Goal: Find specific page/section

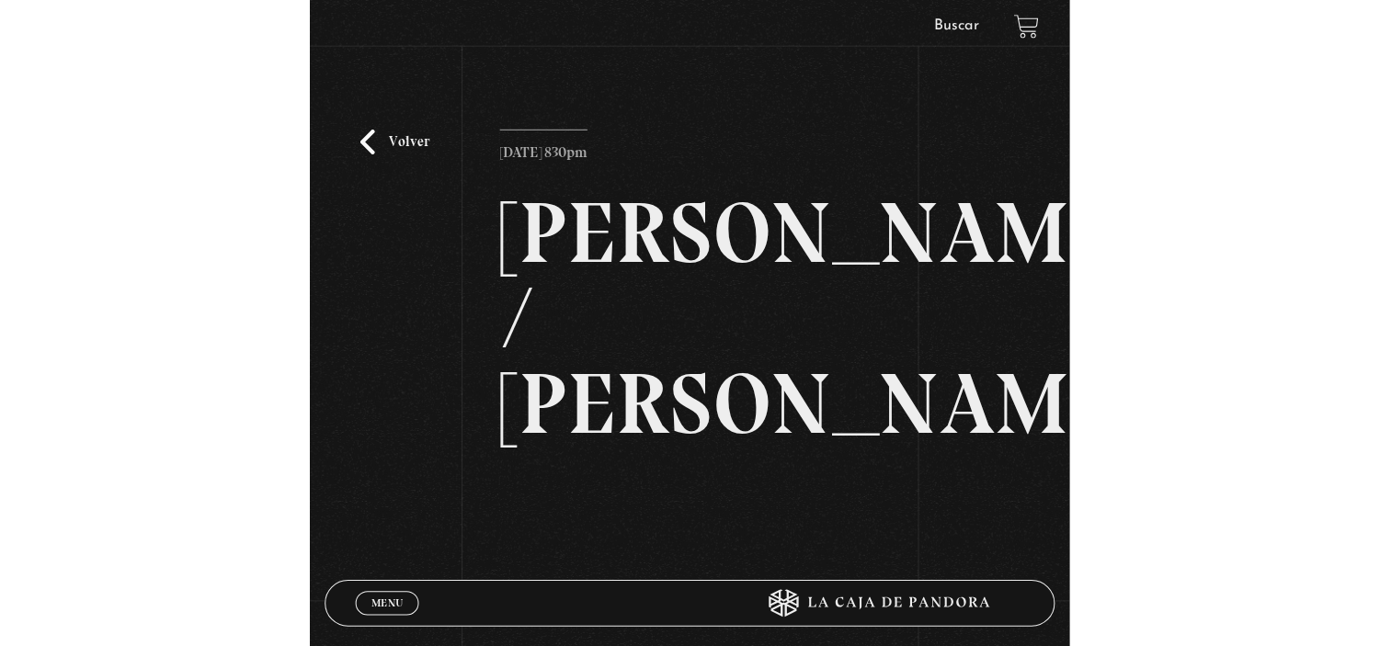
scroll to position [102, 0]
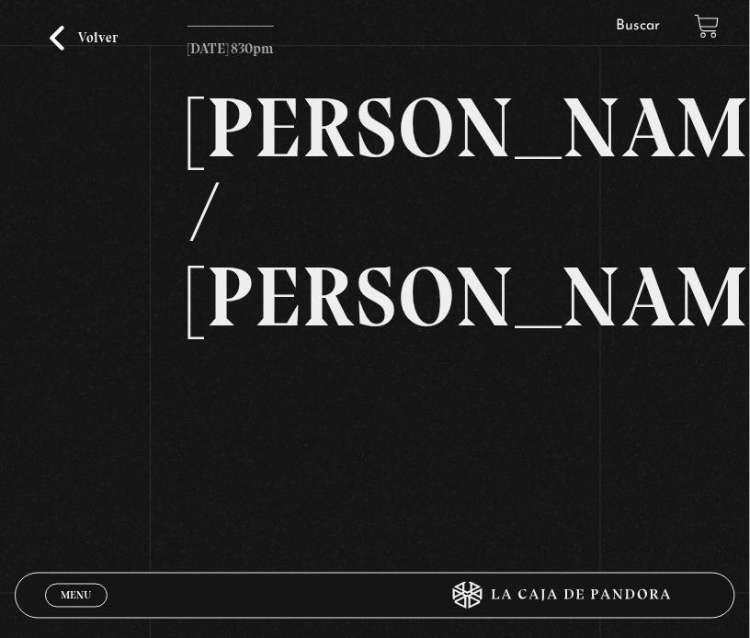
click at [281, 539] on div "Menu Cerrar Estefanía Víquez Quirós En vivos Pandora Centinelas Mi cuenta Salir…" at bounding box center [375, 442] width 750 height 1089
click at [77, 170] on div "Volver Agosto 28 830pm Trump / Maduro" at bounding box center [375, 287] width 750 height 652
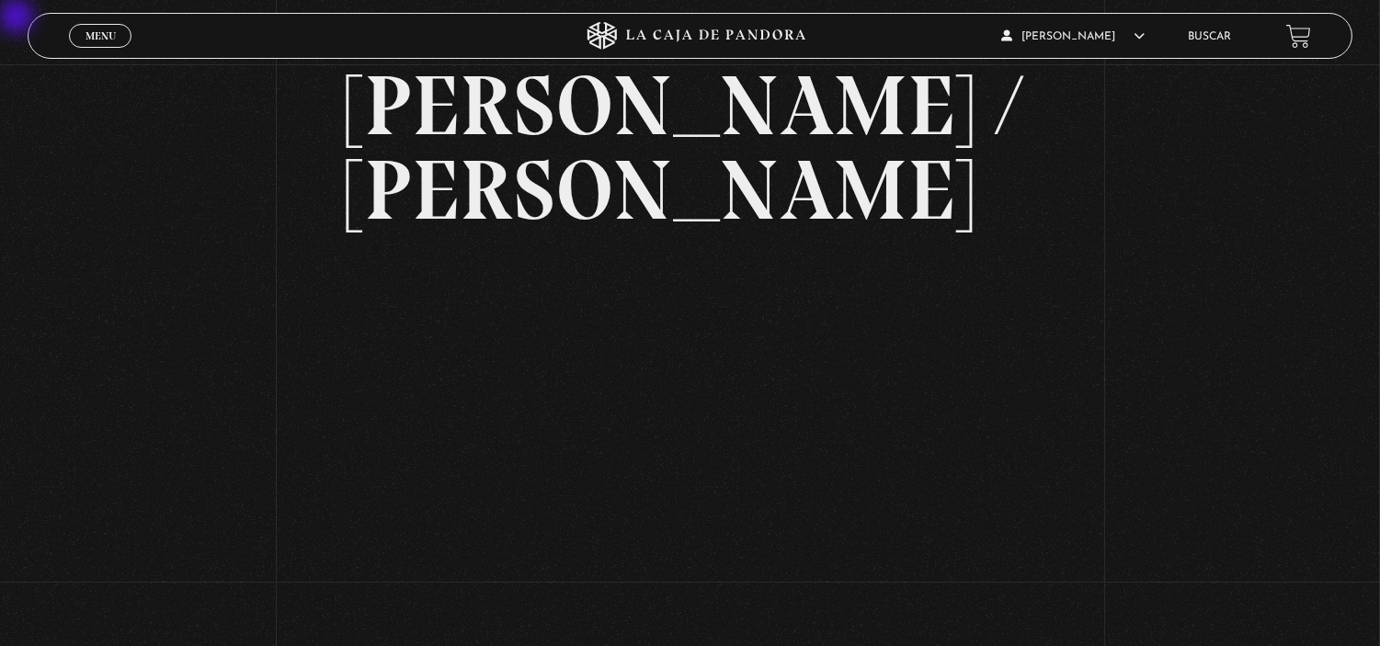
click at [107, 40] on span "Menu" at bounding box center [100, 35] width 30 height 11
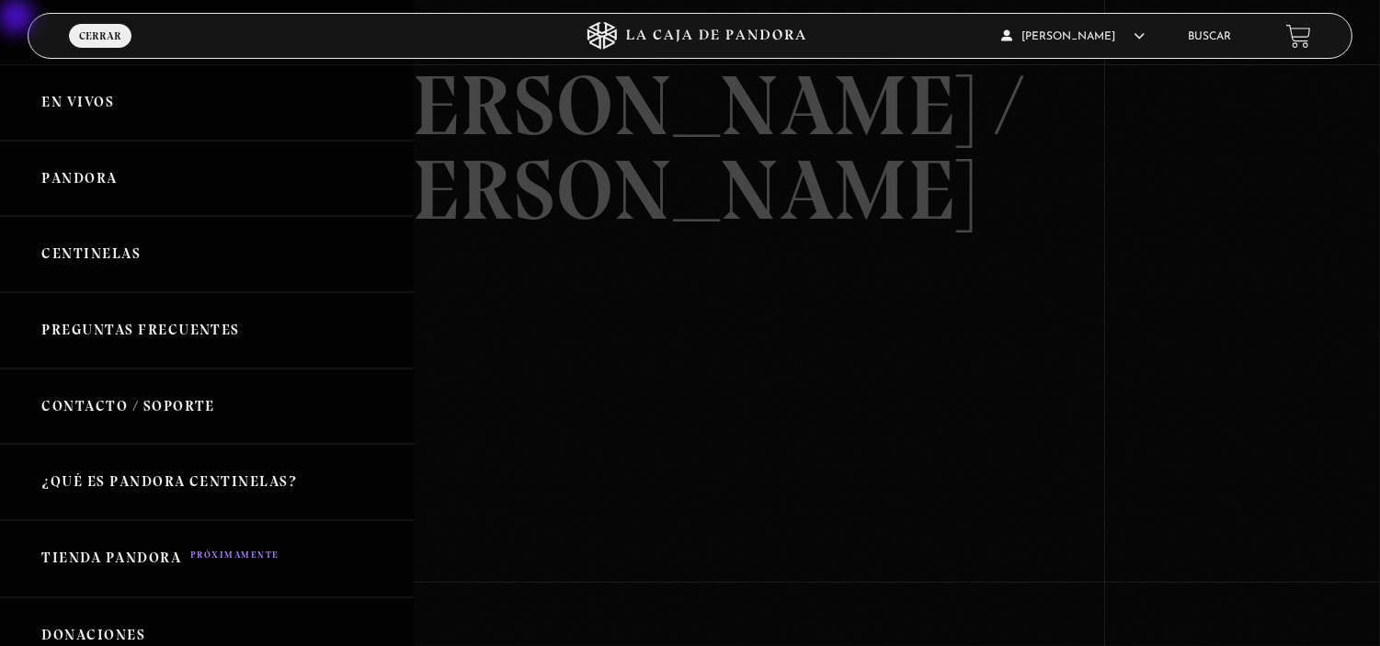
click at [749, 31] on link "Buscar" at bounding box center [1208, 36] width 43 height 11
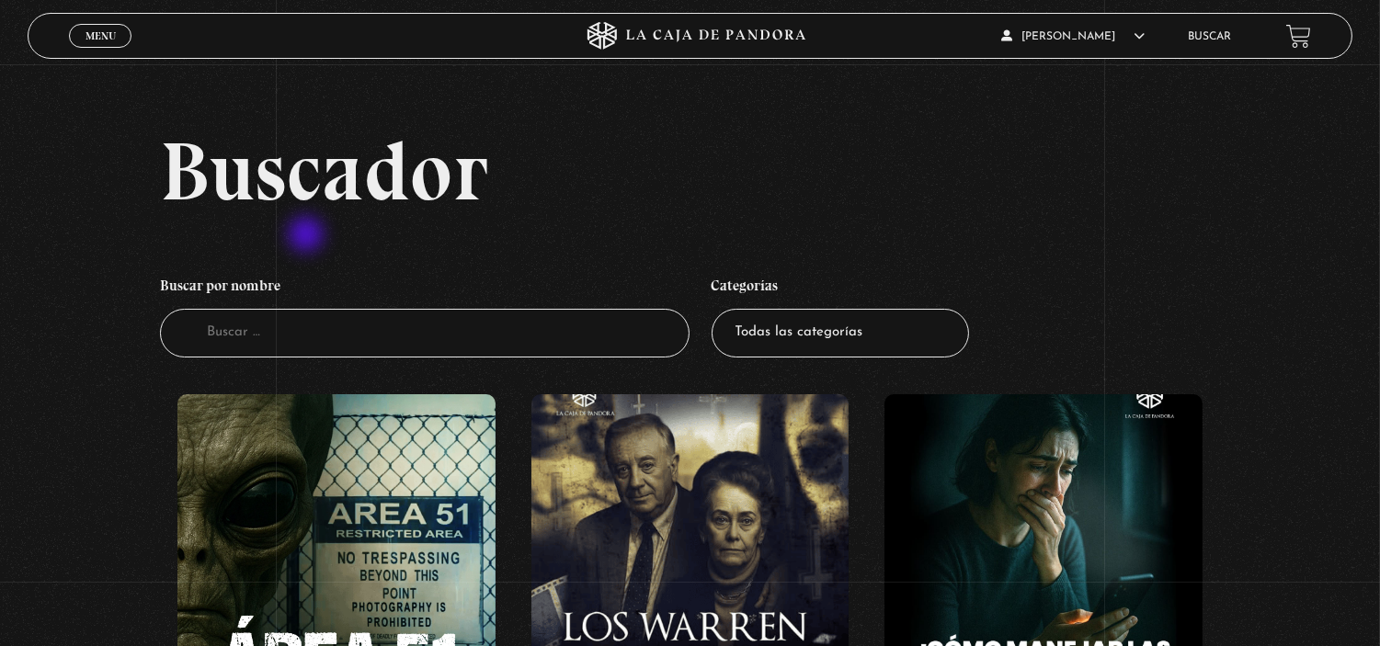
click at [227, 489] on figure at bounding box center [336, 559] width 318 height 331
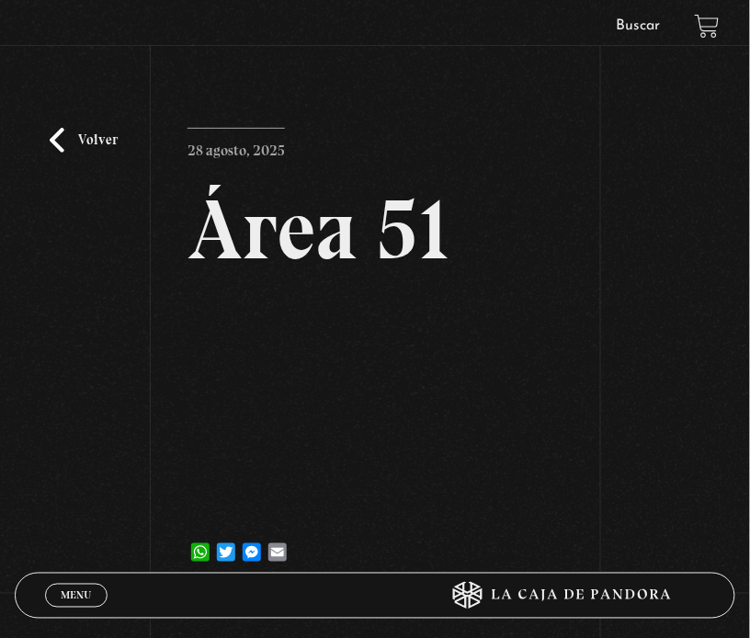
click at [351, 95] on div "Volver 28 agosto, 2025 Área 51 WhatsApp Twitter Messenger Email" at bounding box center [375, 328] width 750 height 530
